Goal: Task Accomplishment & Management: Use online tool/utility

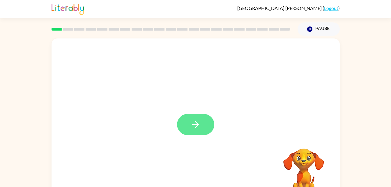
click at [207, 127] on button "button" at bounding box center [195, 124] width 37 height 21
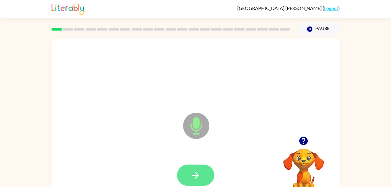
click at [204, 174] on button "button" at bounding box center [195, 175] width 37 height 21
click at [190, 185] on button "button" at bounding box center [195, 175] width 37 height 21
click at [197, 177] on icon "button" at bounding box center [195, 175] width 7 height 7
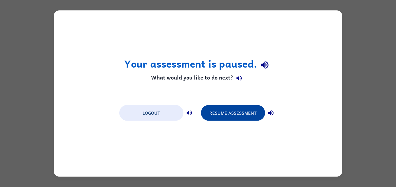
click at [229, 120] on button "Resume Assessment" at bounding box center [233, 113] width 64 height 16
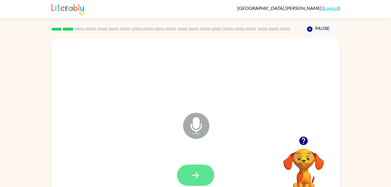
click at [208, 170] on button "button" at bounding box center [195, 175] width 37 height 21
click at [202, 174] on button "button" at bounding box center [195, 175] width 37 height 21
click at [199, 181] on button "button" at bounding box center [195, 175] width 37 height 21
click at [206, 173] on button "button" at bounding box center [195, 175] width 37 height 21
click at [211, 179] on button "button" at bounding box center [195, 175] width 37 height 21
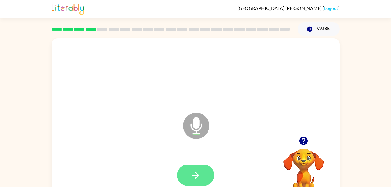
click at [212, 177] on button "button" at bounding box center [195, 175] width 37 height 21
click at [207, 183] on button "button" at bounding box center [195, 175] width 37 height 21
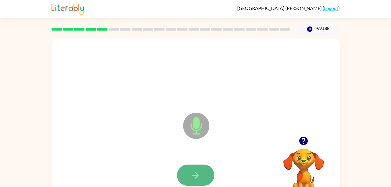
click at [205, 174] on button "button" at bounding box center [195, 175] width 37 height 21
click at [193, 170] on icon "button" at bounding box center [195, 175] width 10 height 10
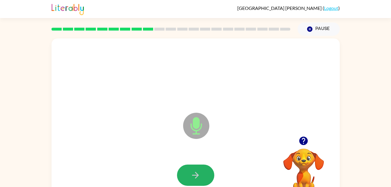
click at [193, 170] on icon "button" at bounding box center [195, 175] width 10 height 10
click at [193, 172] on icon "button" at bounding box center [195, 175] width 10 height 10
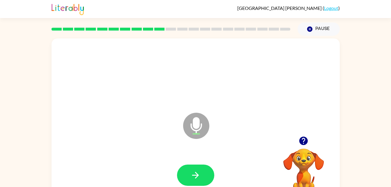
click at [193, 172] on icon "button" at bounding box center [195, 175] width 10 height 10
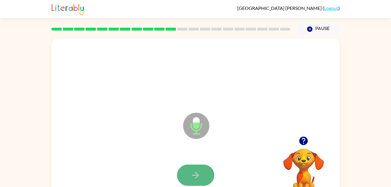
click at [181, 177] on button "button" at bounding box center [195, 175] width 37 height 21
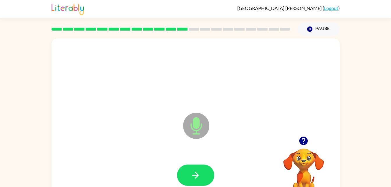
click at [181, 177] on button "button" at bounding box center [195, 175] width 37 height 21
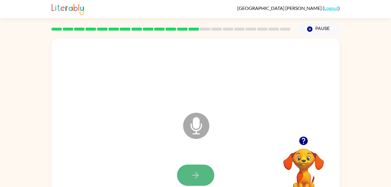
click at [181, 177] on button "button" at bounding box center [195, 175] width 37 height 21
drag, startPoint x: 181, startPoint y: 177, endPoint x: 180, endPoint y: 173, distance: 4.5
click at [180, 173] on button "button" at bounding box center [195, 175] width 37 height 21
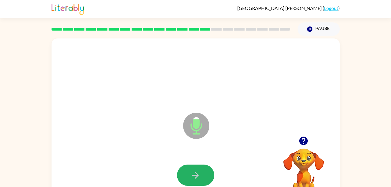
click at [180, 173] on button "button" at bounding box center [195, 175] width 37 height 21
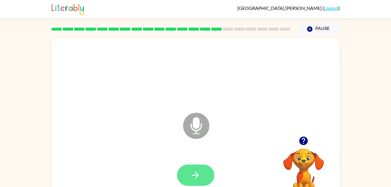
click at [205, 169] on button "button" at bounding box center [195, 175] width 37 height 21
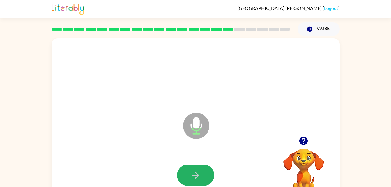
click at [191, 165] on button "button" at bounding box center [195, 175] width 37 height 21
drag, startPoint x: 191, startPoint y: 165, endPoint x: 116, endPoint y: 119, distance: 88.1
click at [116, 119] on div "Microphone The Microphone is here when it is your turn to talk" at bounding box center [181, 111] width 249 height 21
click at [204, 179] on button "button" at bounding box center [195, 175] width 37 height 21
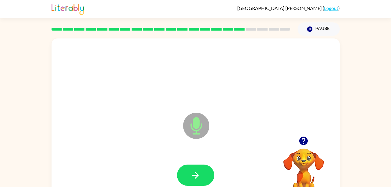
click at [300, 161] on video "Your browser must support playing .mp4 files to use Literably. Please try using…" at bounding box center [304, 169] width 58 height 58
click at [306, 141] on icon "button" at bounding box center [303, 141] width 8 height 8
drag, startPoint x: 193, startPoint y: 171, endPoint x: 168, endPoint y: 125, distance: 52.7
click at [168, 125] on div "Microphone The Microphone is here when it is your turn to talk" at bounding box center [196, 121] width 288 height 166
click at [208, 170] on button "button" at bounding box center [195, 175] width 37 height 21
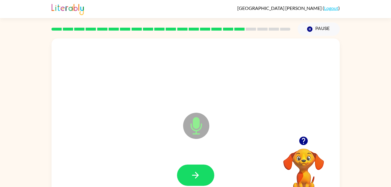
click at [208, 170] on button "button" at bounding box center [195, 175] width 37 height 21
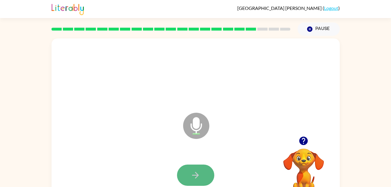
click at [207, 179] on button "button" at bounding box center [195, 175] width 37 height 21
click at [197, 172] on icon "button" at bounding box center [195, 175] width 10 height 10
click at [191, 170] on div at bounding box center [195, 175] width 37 height 21
click at [188, 181] on button "button" at bounding box center [195, 175] width 37 height 21
click at [198, 178] on icon "button" at bounding box center [195, 175] width 10 height 10
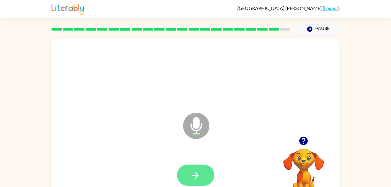
click at [200, 165] on button "button" at bounding box center [195, 175] width 37 height 21
click at [204, 174] on button "button" at bounding box center [195, 175] width 37 height 21
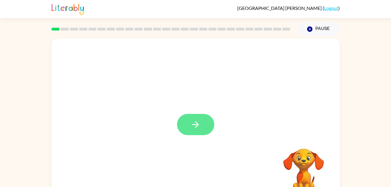
click at [195, 126] on icon "button" at bounding box center [195, 124] width 10 height 10
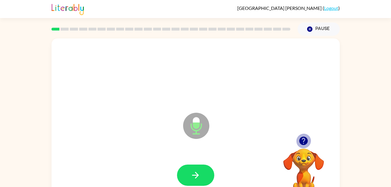
click at [302, 141] on icon "button" at bounding box center [303, 141] width 8 height 8
click at [302, 141] on video "Your browser must support playing .mp4 files to use Literably. Please try using…" at bounding box center [304, 169] width 58 height 58
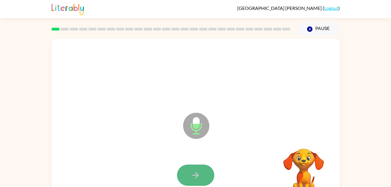
click at [202, 170] on button "button" at bounding box center [195, 175] width 37 height 21
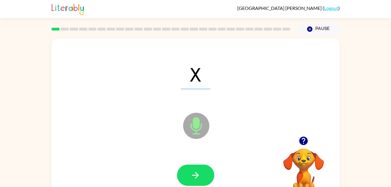
click at [305, 157] on video "Your browser must support playing .mp4 files to use Literably. Please try using…" at bounding box center [304, 169] width 58 height 58
drag, startPoint x: 204, startPoint y: 194, endPoint x: 202, endPoint y: 190, distance: 4.2
click at [202, 187] on html "Kingston Donovan-Beck ( Logout ) Pause Pause X Microphone The Microphone is her…" at bounding box center [195, 102] width 391 height 205
click at [213, 176] on button "button" at bounding box center [195, 175] width 37 height 21
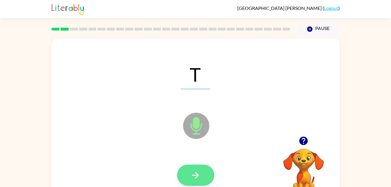
click at [200, 176] on icon "button" at bounding box center [195, 175] width 10 height 10
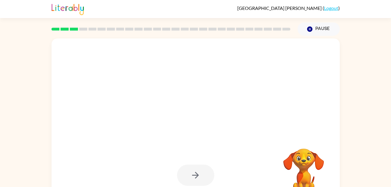
click at [333, 179] on video "Your browser must support playing .mp4 files to use Literably. Please try using…" at bounding box center [304, 169] width 58 height 58
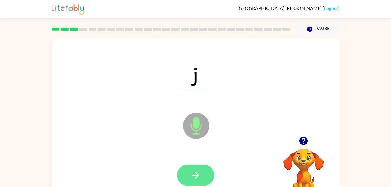
click at [201, 175] on button "button" at bounding box center [195, 175] width 37 height 21
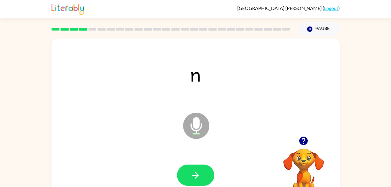
click at [313, 163] on video "Your browser must support playing .mp4 files to use Literably. Please try using…" at bounding box center [304, 169] width 58 height 58
click at [304, 164] on video "Your browser must support playing .mp4 files to use Literably. Please try using…" at bounding box center [304, 169] width 58 height 58
click at [306, 140] on icon "button" at bounding box center [303, 141] width 8 height 8
click at [306, 146] on icon "button" at bounding box center [304, 141] width 10 height 10
click at [204, 176] on button "button" at bounding box center [195, 175] width 37 height 21
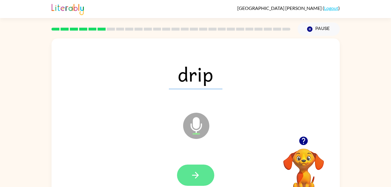
click at [202, 166] on button "button" at bounding box center [195, 175] width 37 height 21
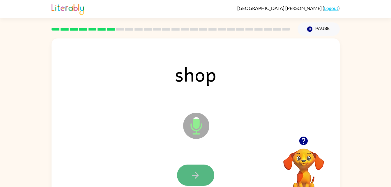
click at [203, 167] on button "button" at bounding box center [195, 175] width 37 height 21
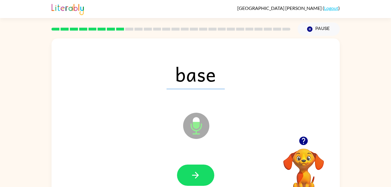
drag, startPoint x: 203, startPoint y: 167, endPoint x: 204, endPoint y: 172, distance: 5.3
click at [204, 172] on button "button" at bounding box center [195, 175] width 37 height 21
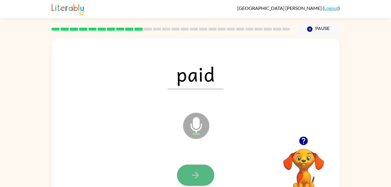
click at [195, 165] on button "button" at bounding box center [195, 175] width 37 height 21
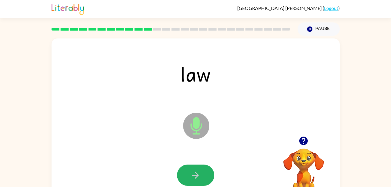
click at [199, 169] on button "button" at bounding box center [195, 175] width 37 height 21
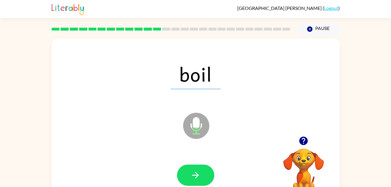
click at [195, 163] on div at bounding box center [195, 175] width 277 height 48
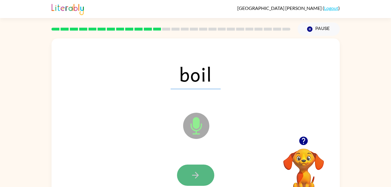
click at [191, 177] on icon "button" at bounding box center [195, 175] width 10 height 10
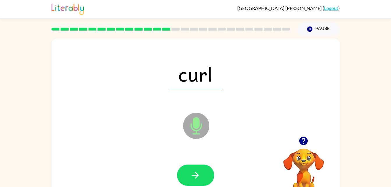
click at [191, 177] on icon "button" at bounding box center [195, 175] width 10 height 10
drag, startPoint x: 191, startPoint y: 177, endPoint x: 141, endPoint y: 136, distance: 65.4
click at [141, 136] on div "girl Microphone The Microphone is here when it is your turn to talk" at bounding box center [196, 121] width 288 height 166
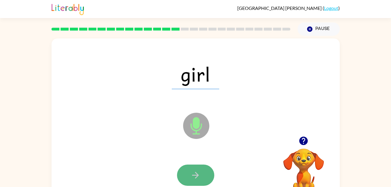
click at [189, 168] on button "button" at bounding box center [195, 175] width 37 height 21
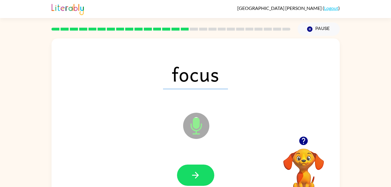
drag, startPoint x: 189, startPoint y: 168, endPoint x: 177, endPoint y: 110, distance: 59.5
click at [177, 110] on div "Microphone The Microphone is here when it is your turn to talk" at bounding box center [181, 111] width 249 height 21
click at [200, 170] on icon "button" at bounding box center [195, 175] width 10 height 10
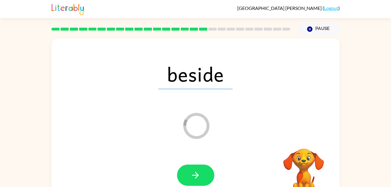
click at [158, 170] on div at bounding box center [195, 175] width 277 height 48
click at [194, 173] on icon "button" at bounding box center [195, 175] width 10 height 10
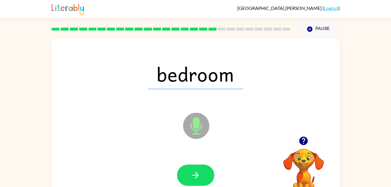
click at [199, 176] on icon "button" at bounding box center [195, 175] width 10 height 10
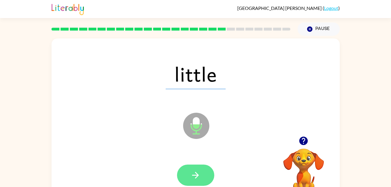
click at [189, 174] on button "button" at bounding box center [195, 175] width 37 height 21
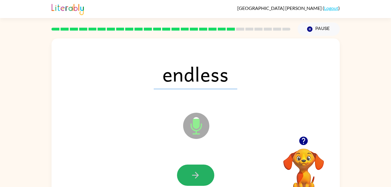
click at [189, 174] on button "button" at bounding box center [195, 175] width 37 height 21
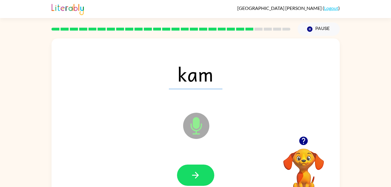
drag, startPoint x: 189, startPoint y: 174, endPoint x: 169, endPoint y: 70, distance: 105.5
click at [169, 70] on span "kam" at bounding box center [196, 74] width 54 height 30
click at [201, 169] on button "button" at bounding box center [195, 175] width 37 height 21
drag, startPoint x: 201, startPoint y: 169, endPoint x: 184, endPoint y: 67, distance: 103.1
click at [184, 67] on span "thop" at bounding box center [196, 74] width 58 height 30
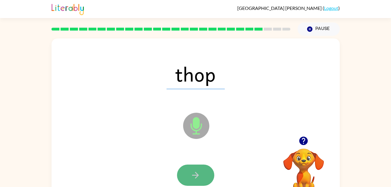
click at [183, 179] on button "button" at bounding box center [195, 175] width 37 height 21
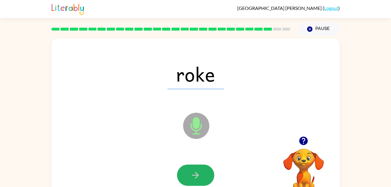
click at [204, 170] on button "button" at bounding box center [195, 175] width 37 height 21
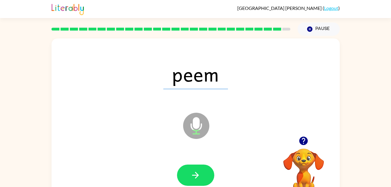
click at [200, 164] on div at bounding box center [195, 175] width 277 height 48
click at [196, 172] on icon "button" at bounding box center [195, 175] width 10 height 10
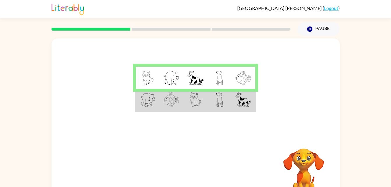
click at [157, 99] on td at bounding box center [148, 100] width 24 height 22
click at [183, 100] on td at bounding box center [172, 100] width 24 height 22
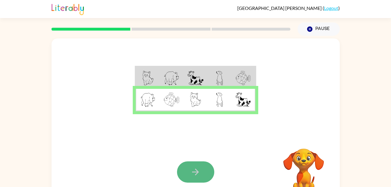
click at [190, 177] on button "button" at bounding box center [195, 171] width 37 height 21
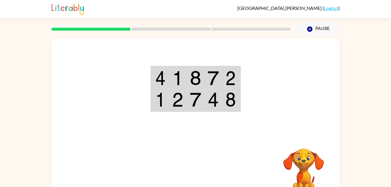
click at [252, 85] on div at bounding box center [196, 87] width 288 height 98
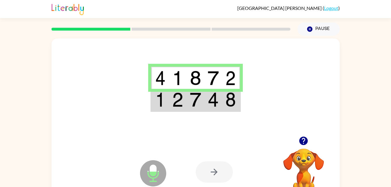
click at [197, 102] on img at bounding box center [195, 99] width 11 height 15
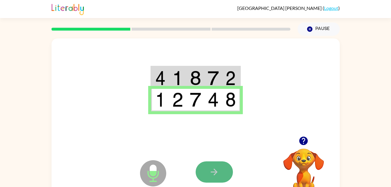
click at [222, 170] on button "button" at bounding box center [214, 171] width 37 height 21
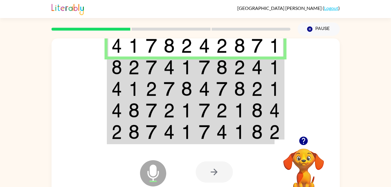
click at [188, 65] on img at bounding box center [186, 67] width 11 height 15
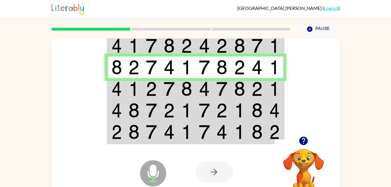
click at [202, 89] on img at bounding box center [204, 89] width 11 height 15
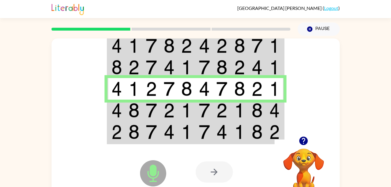
click at [200, 110] on img at bounding box center [204, 110] width 11 height 15
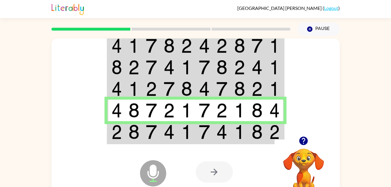
click at [224, 127] on img at bounding box center [221, 132] width 11 height 15
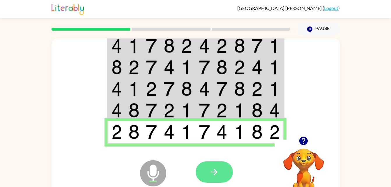
click at [216, 172] on icon "button" at bounding box center [214, 172] width 7 height 7
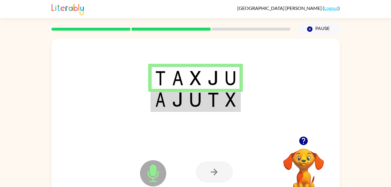
click at [172, 73] on td at bounding box center [178, 78] width 18 height 22
click at [223, 98] on td at bounding box center [231, 100] width 18 height 22
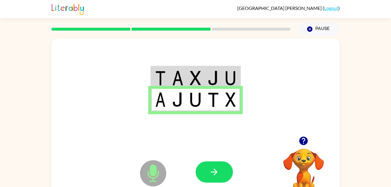
click at [225, 161] on icon "Microphone The Microphone is here when it is your turn to talk" at bounding box center [182, 181] width 87 height 44
click at [216, 171] on icon "button" at bounding box center [214, 172] width 7 height 7
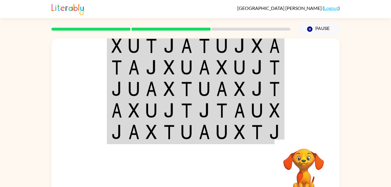
click at [264, 50] on td at bounding box center [257, 45] width 18 height 22
click at [165, 45] on img at bounding box center [169, 45] width 11 height 15
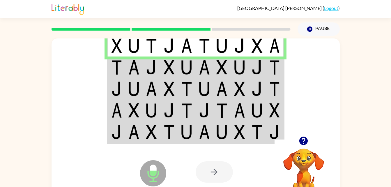
click at [122, 70] on img at bounding box center [117, 67] width 10 height 15
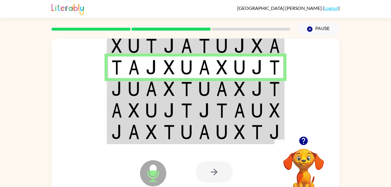
click at [120, 90] on img at bounding box center [117, 89] width 10 height 15
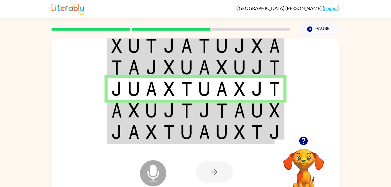
drag, startPoint x: 120, startPoint y: 90, endPoint x: 158, endPoint y: 112, distance: 44.2
click at [158, 112] on div "Microphone The Microphone is here when it is your turn to talk Your browser mus…" at bounding box center [196, 121] width 288 height 166
click at [123, 107] on td at bounding box center [116, 111] width 18 height 22
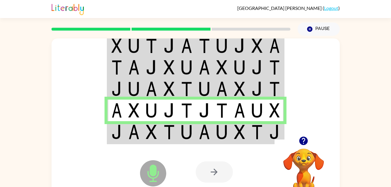
click at [186, 136] on img at bounding box center [186, 132] width 11 height 15
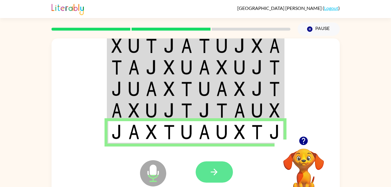
click at [222, 165] on button "button" at bounding box center [214, 171] width 37 height 21
